Goal: Task Accomplishment & Management: Complete application form

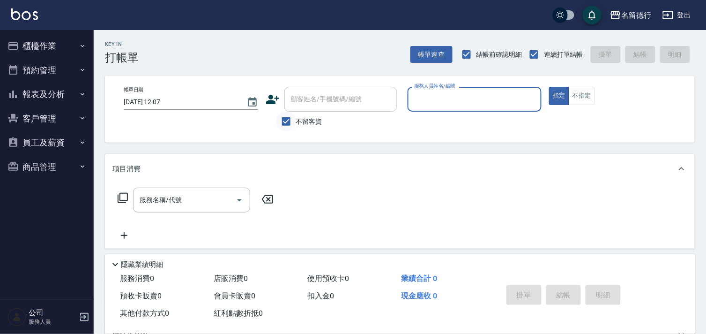
drag, startPoint x: 289, startPoint y: 122, endPoint x: 290, endPoint y: 117, distance: 5.2
click at [289, 122] on input "不留客資" at bounding box center [287, 122] width 20 height 20
checkbox input "false"
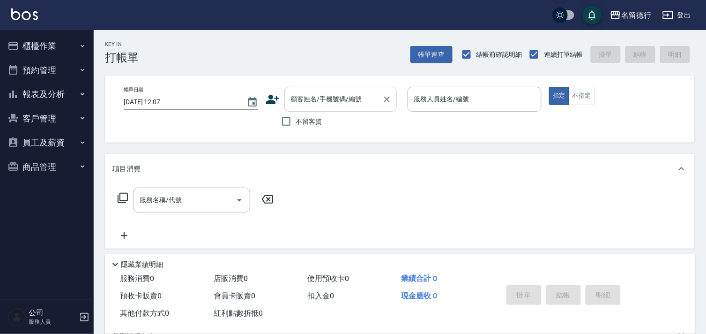
click at [296, 106] on input "顧客姓名/手機號碼/編號" at bounding box center [334, 99] width 90 height 16
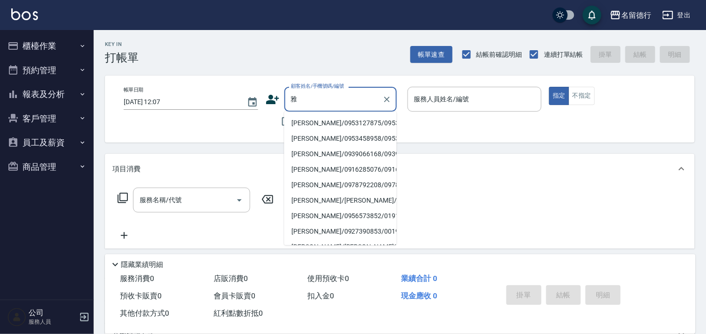
drag, startPoint x: 299, startPoint y: 120, endPoint x: 301, endPoint y: 125, distance: 5.2
click at [301, 125] on li "[PERSON_NAME]/0953127875/0953127875" at bounding box center [341, 122] width 112 height 15
type input "[PERSON_NAME]/0953127875/0953127875"
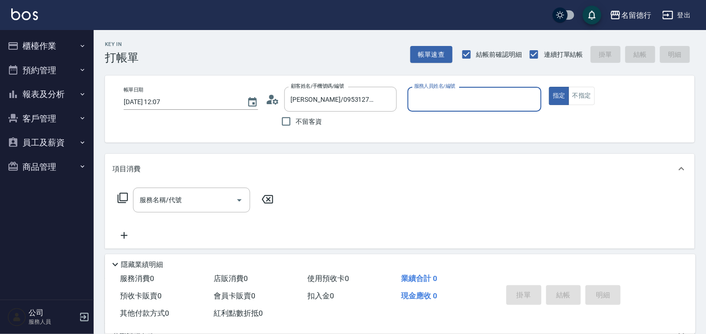
type input "婉如-10"
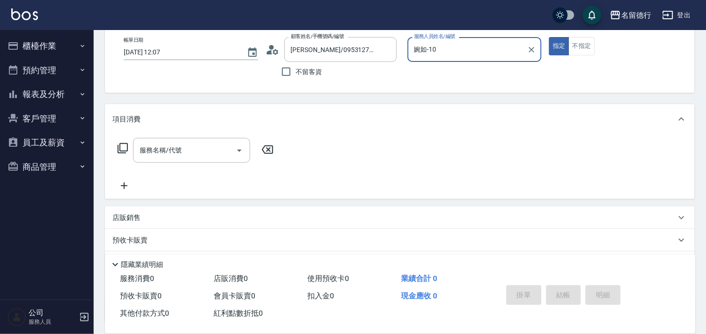
scroll to position [126, 0]
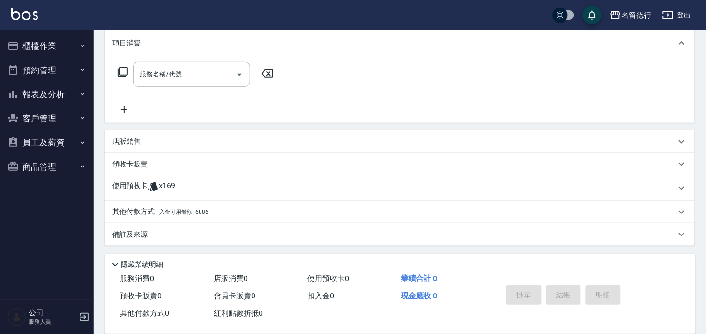
click at [151, 186] on icon at bounding box center [153, 186] width 11 height 11
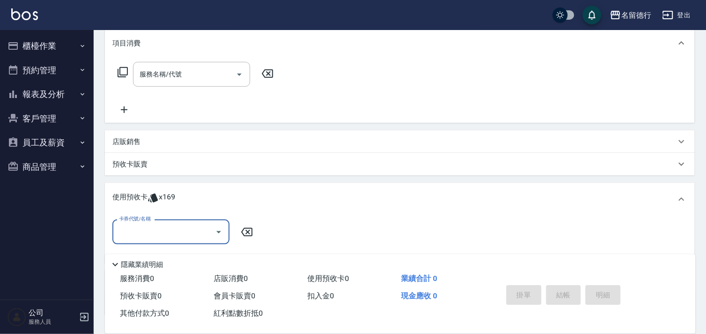
scroll to position [0, 0]
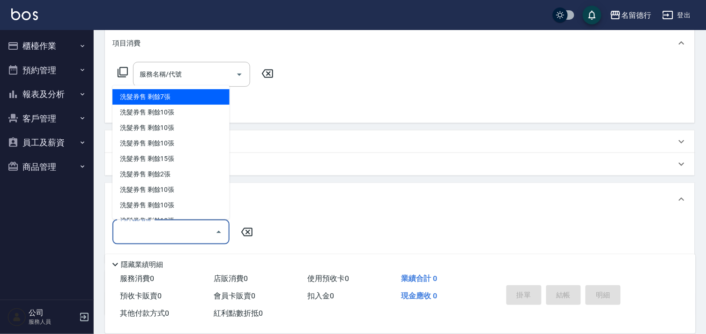
click at [146, 235] on input "卡券代號/名稱" at bounding box center [164, 232] width 95 height 16
click at [160, 95] on div "洗髮券售 剩餘7張" at bounding box center [170, 97] width 117 height 15
type input "洗髮券售"
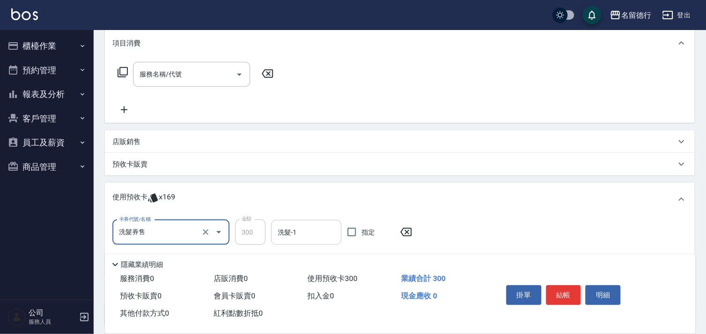
click at [296, 232] on div "洗髮-1 洗髮-1" at bounding box center [306, 232] width 70 height 25
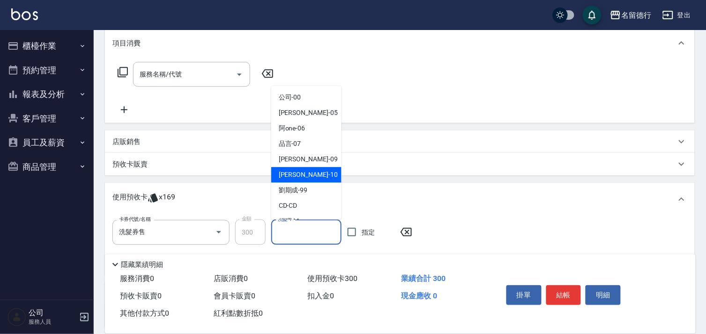
click at [292, 173] on span "婉如 -10" at bounding box center [308, 175] width 59 height 10
type input "婉如-10"
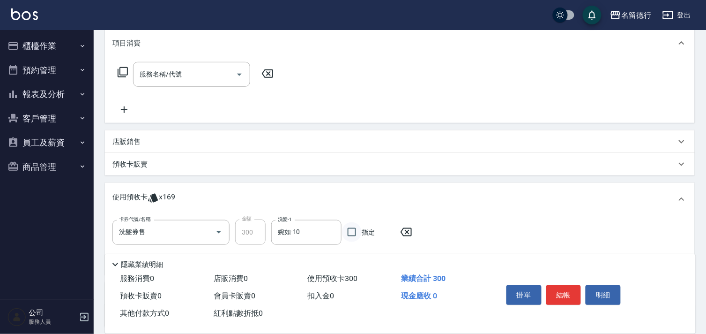
click at [350, 232] on input "指定" at bounding box center [352, 232] width 20 height 20
checkbox input "true"
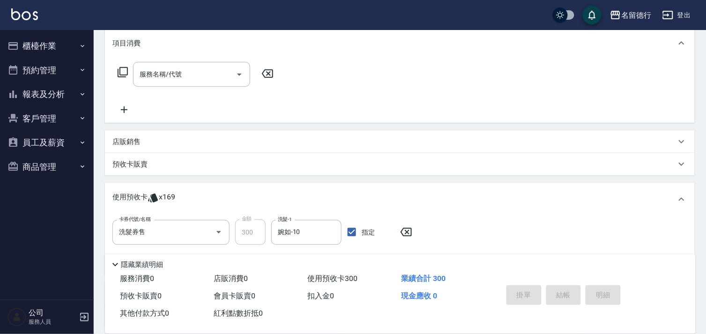
type input "[DATE] 12:08"
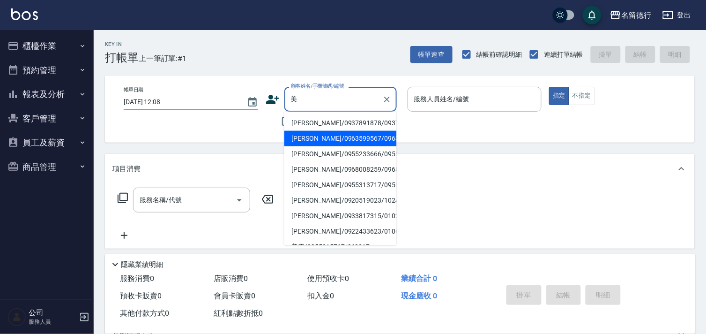
click at [306, 146] on li "[PERSON_NAME]/0963599567/0963599567" at bounding box center [341, 138] width 112 height 15
type input "[PERSON_NAME]/0963599567/0963599567"
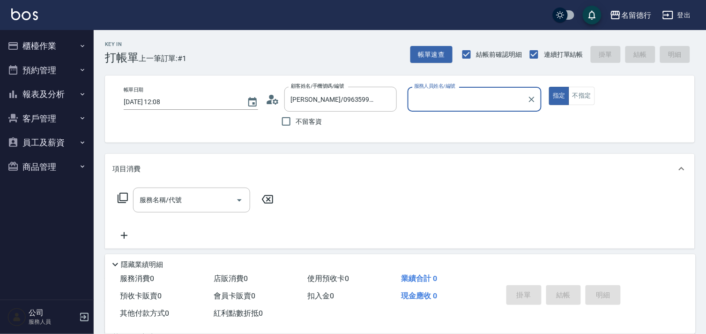
type input "婉如-10"
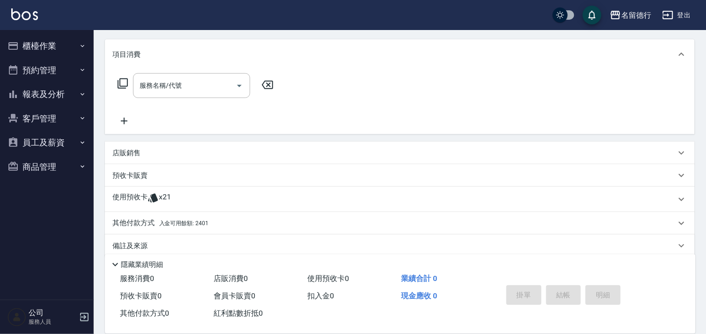
scroll to position [126, 0]
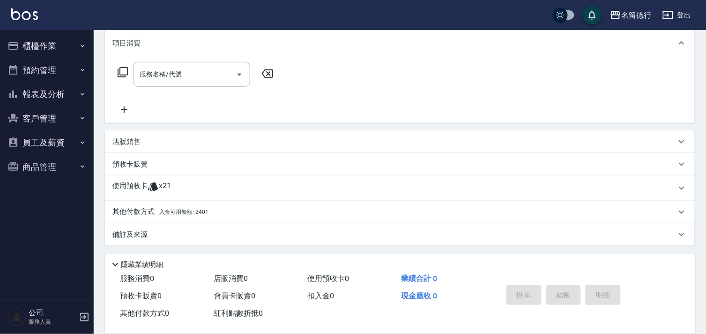
click at [127, 191] on p "使用預收卡" at bounding box center [129, 188] width 35 height 14
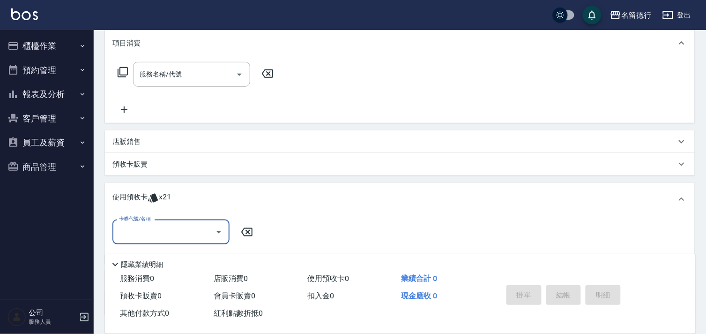
scroll to position [0, 0]
click at [135, 232] on input "卡券代號/名稱" at bounding box center [164, 232] width 95 height 16
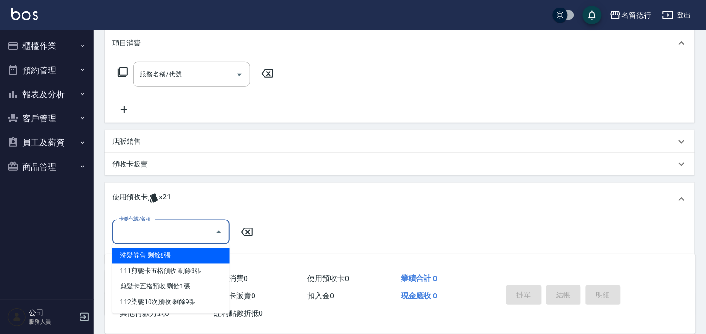
click at [150, 257] on div "洗髮券售 剩餘8張" at bounding box center [170, 255] width 117 height 15
type input "洗髮券售"
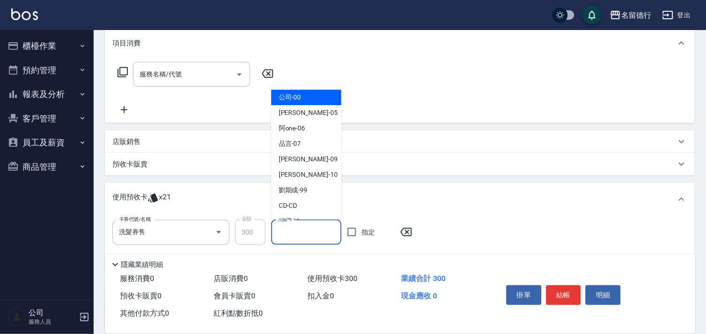
click at [307, 233] on input "洗髮-1" at bounding box center [307, 232] width 62 height 16
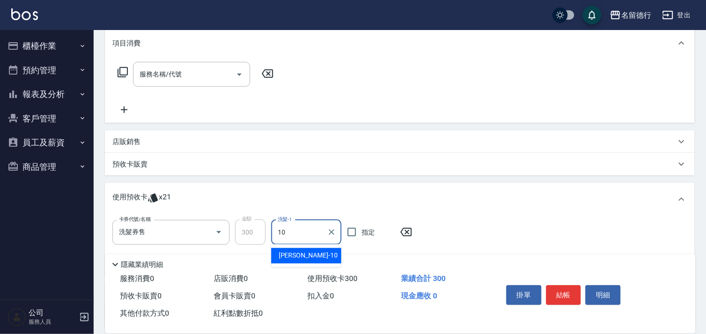
type input "婉如-10"
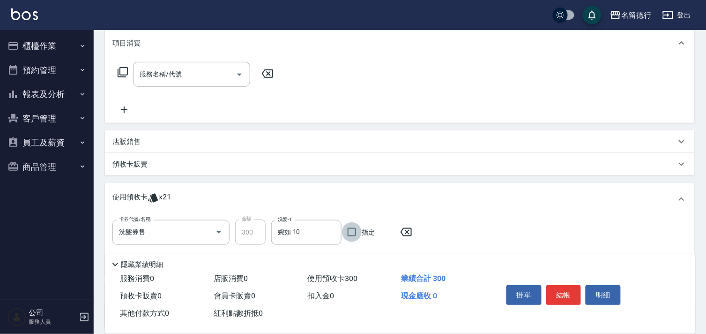
click at [349, 232] on input "指定" at bounding box center [352, 232] width 20 height 20
checkbox input "true"
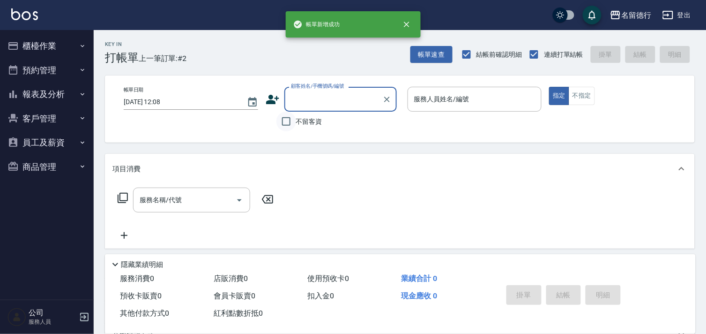
click at [284, 122] on input "不留客資" at bounding box center [287, 122] width 20 height 20
checkbox input "true"
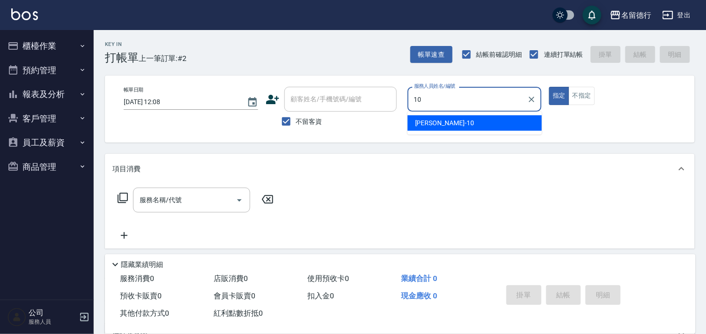
type input "婉如-10"
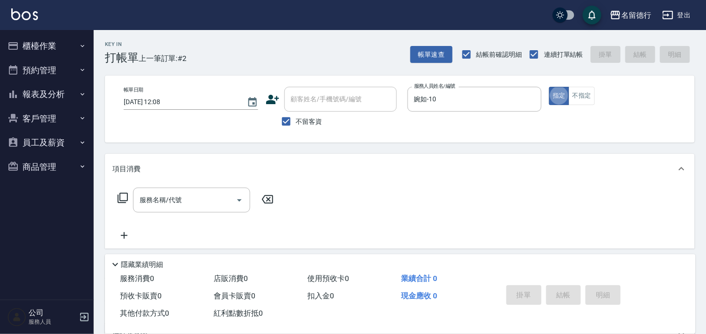
type button "true"
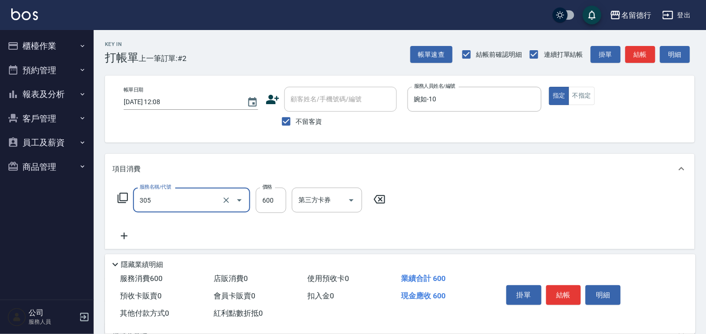
type input "剪髮(305)"
